Goal: Task Accomplishment & Management: Manage account settings

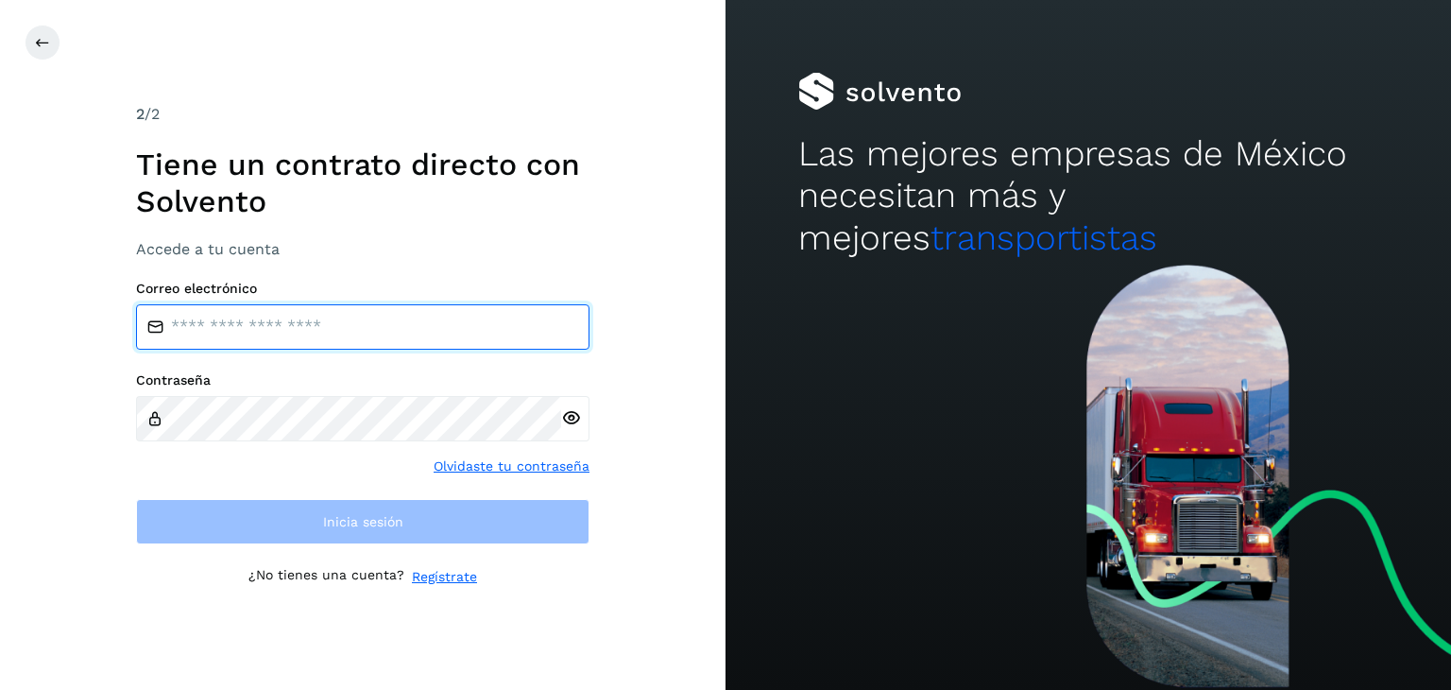
type input "**********"
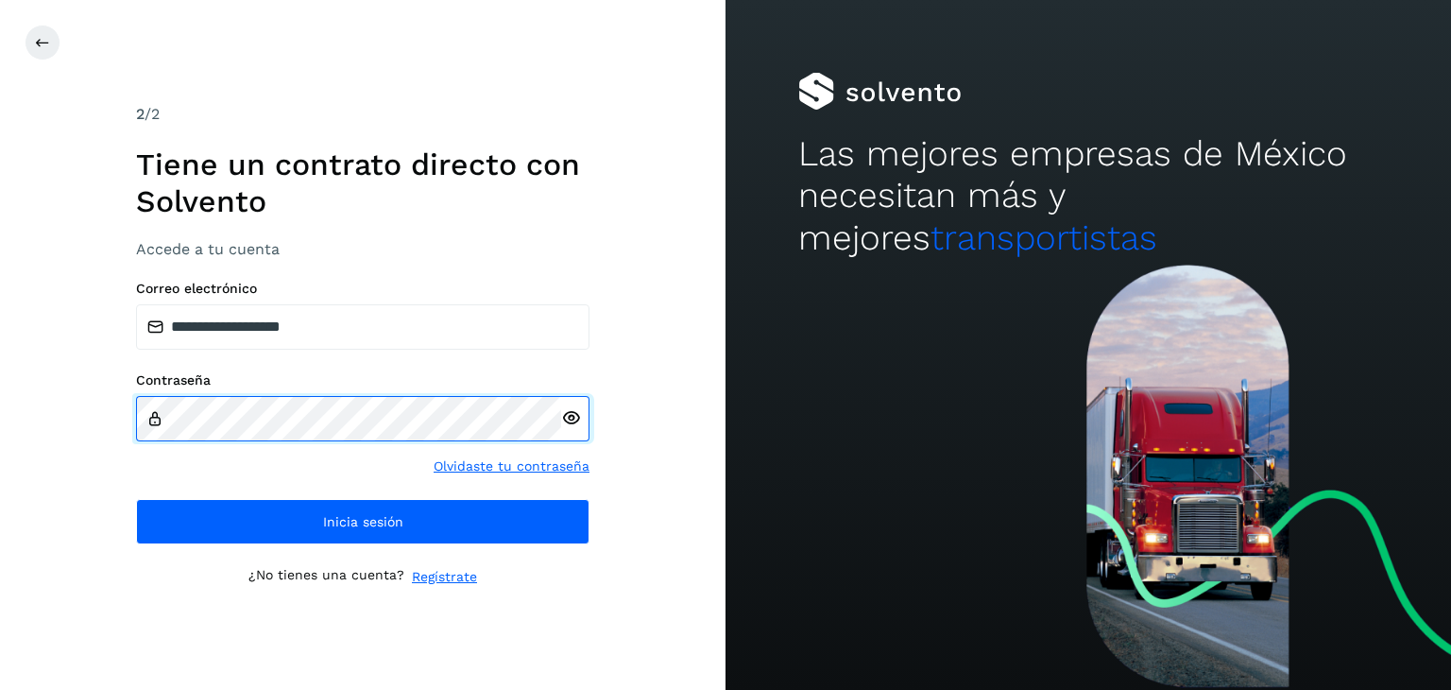
click at [292, 326] on input "**********" at bounding box center [362, 326] width 453 height 45
